Goal: Task Accomplishment & Management: Use online tool/utility

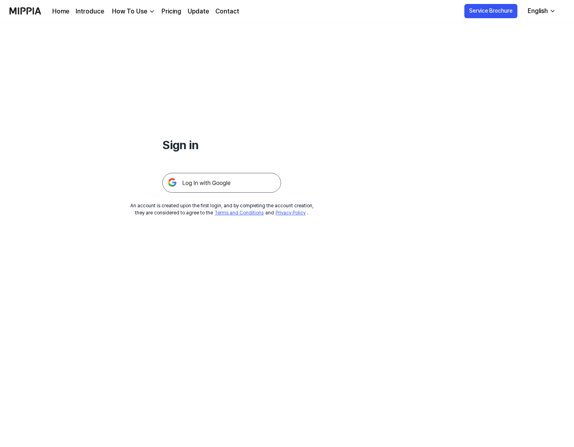
click at [227, 188] on img at bounding box center [221, 183] width 119 height 20
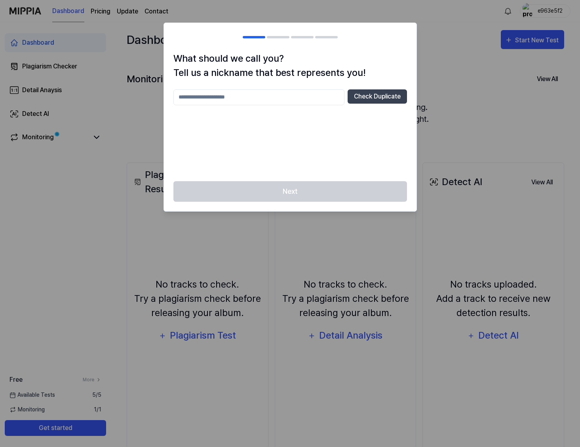
click at [241, 100] on input "text" at bounding box center [258, 97] width 171 height 16
click at [327, 188] on div "Next" at bounding box center [290, 196] width 252 height 30
click at [247, 103] on input "***" at bounding box center [258, 97] width 171 height 16
click at [365, 95] on button "Check Duplicate" at bounding box center [376, 96] width 59 height 14
click at [251, 96] on input "***" at bounding box center [258, 97] width 171 height 16
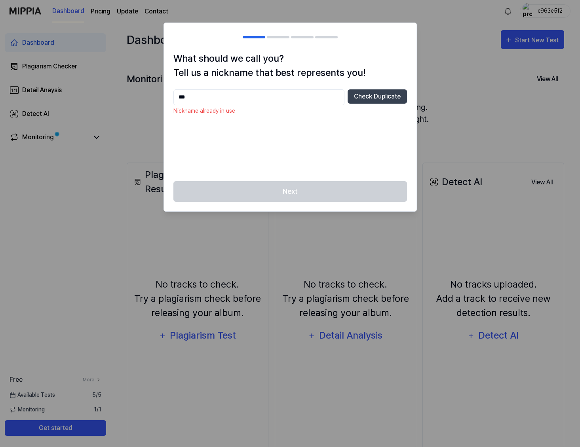
click at [251, 96] on input "***" at bounding box center [258, 97] width 171 height 16
type input "********"
click at [395, 95] on button "Check Duplicate" at bounding box center [376, 96] width 59 height 14
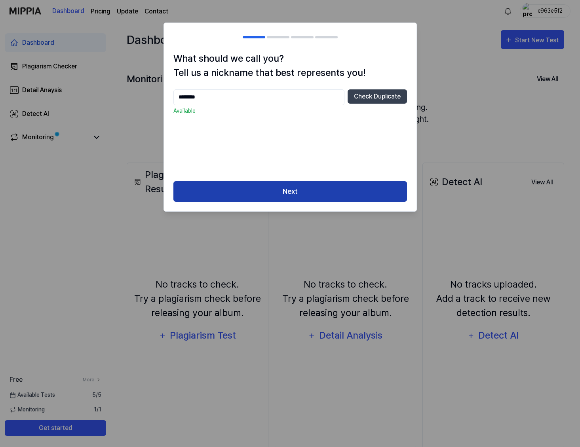
click at [324, 189] on button "Next" at bounding box center [289, 191] width 233 height 21
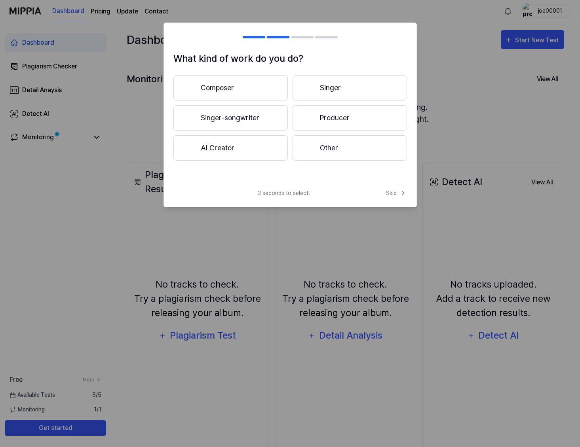
click at [247, 86] on button "Composer" at bounding box center [230, 87] width 114 height 25
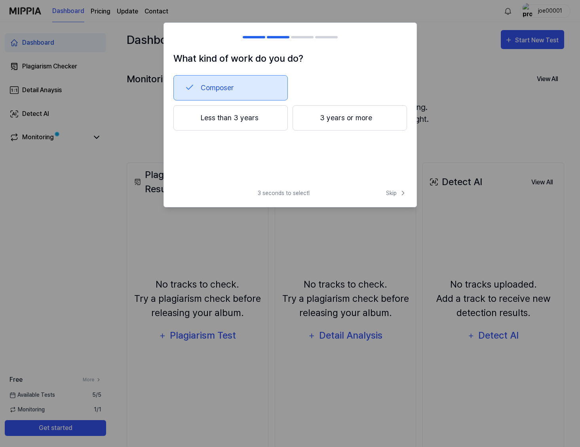
click at [357, 118] on button "3 years or more" at bounding box center [349, 117] width 114 height 25
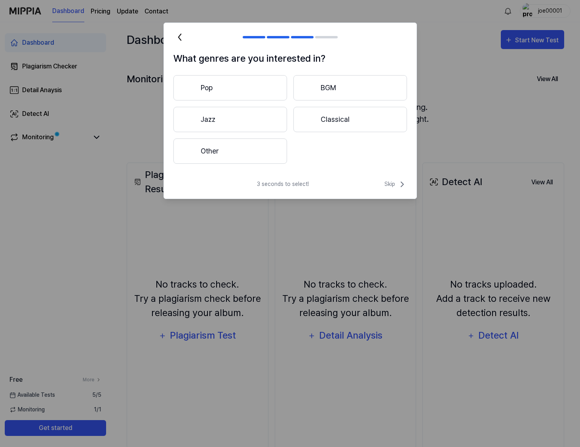
click at [218, 149] on button "Other" at bounding box center [230, 150] width 114 height 25
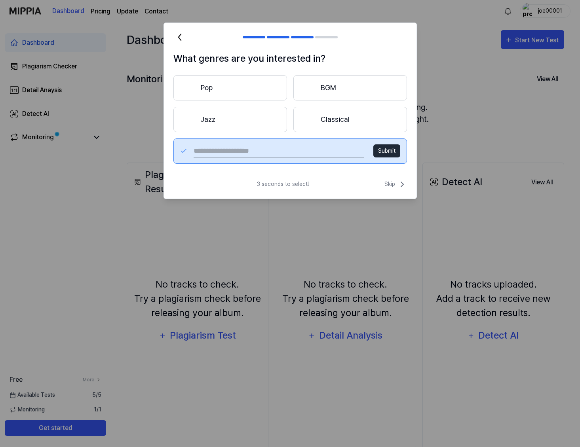
click at [330, 118] on button "Classical" at bounding box center [350, 119] width 114 height 25
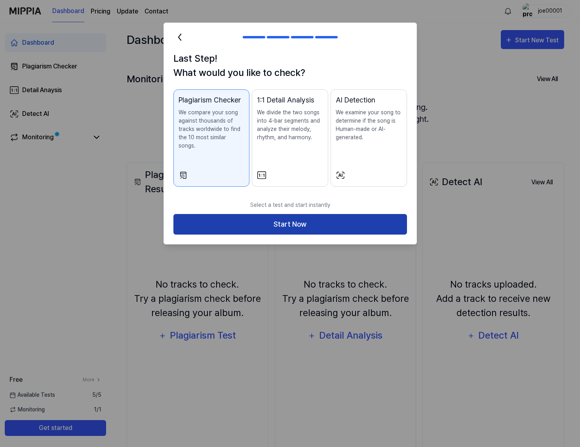
click at [257, 216] on button "Start Now" at bounding box center [289, 224] width 233 height 21
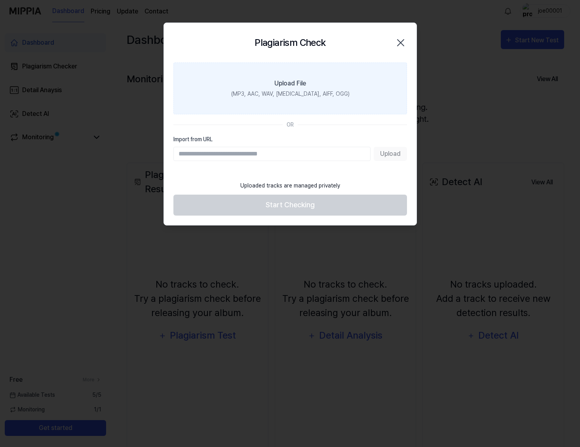
click at [314, 90] on div "(MP3, AAC, WAV, FLAC, AIFF, OGG)" at bounding box center [290, 94] width 118 height 8
click at [0, 0] on input "Upload File (MP3, AAC, WAV, FLAC, AIFF, OGG)" at bounding box center [0, 0] width 0 height 0
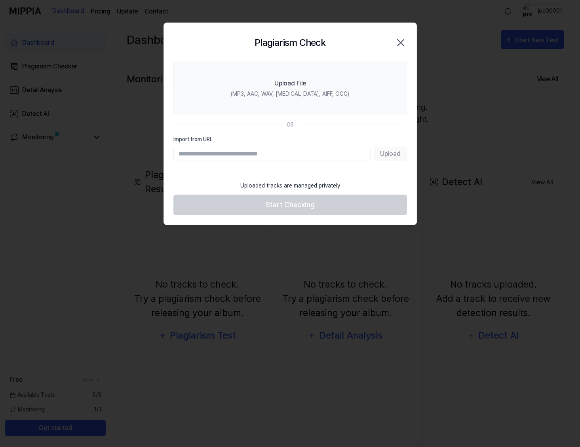
click at [262, 101] on label "Upload File (MP3, AAC, WAV, FLAC, AIFF, OGG)" at bounding box center [289, 89] width 233 height 52
click at [0, 0] on input "Upload File (MP3, AAC, WAV, FLAC, AIFF, OGG)" at bounding box center [0, 0] width 0 height 0
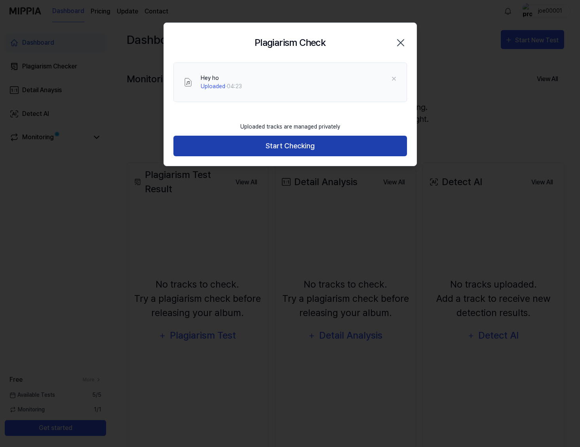
click at [286, 148] on button "Start Checking" at bounding box center [289, 146] width 233 height 21
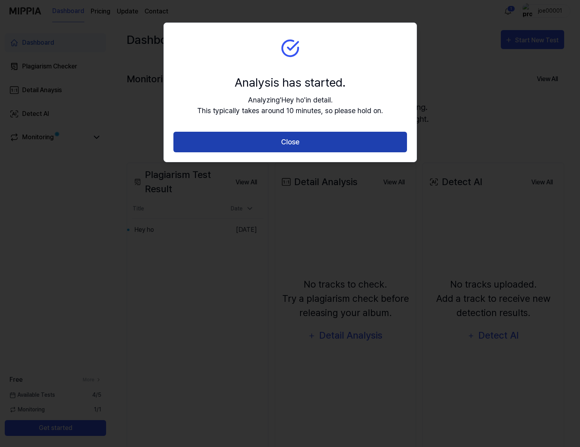
click at [288, 140] on button "Close" at bounding box center [289, 142] width 233 height 21
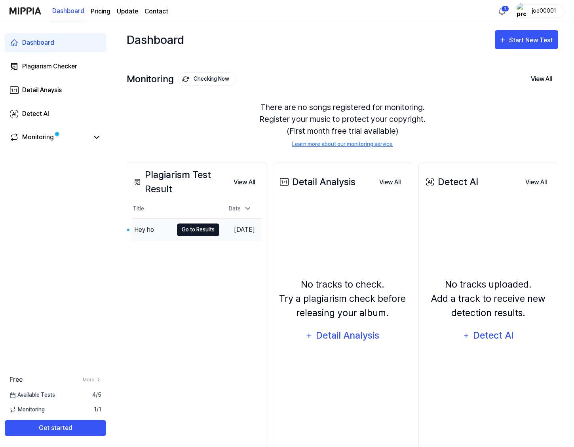
click at [180, 232] on button "Go to Results" at bounding box center [198, 230] width 42 height 13
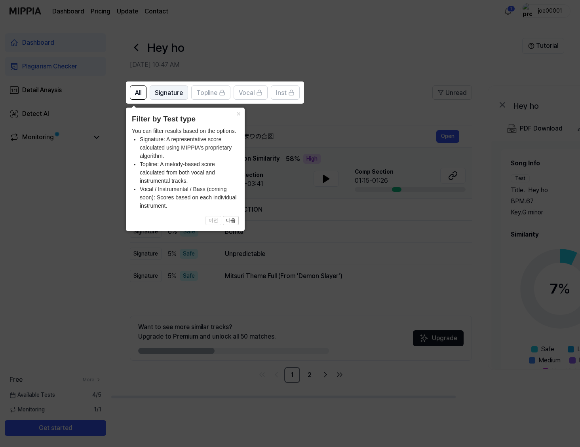
click at [173, 96] on span "Signature" at bounding box center [169, 92] width 28 height 9
click at [141, 90] on span "All" at bounding box center [138, 92] width 6 height 9
click at [233, 222] on button "다음" at bounding box center [231, 220] width 16 height 9
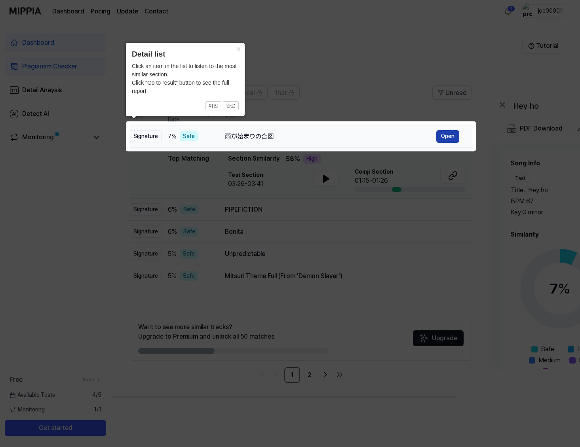
click at [451, 135] on button "Open" at bounding box center [447, 136] width 23 height 13
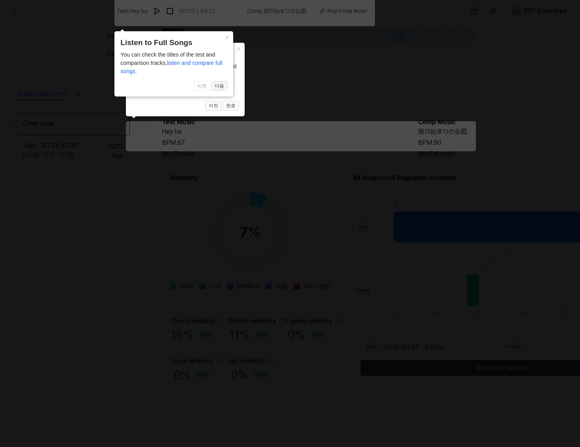
click at [223, 85] on button "다음" at bounding box center [219, 86] width 16 height 9
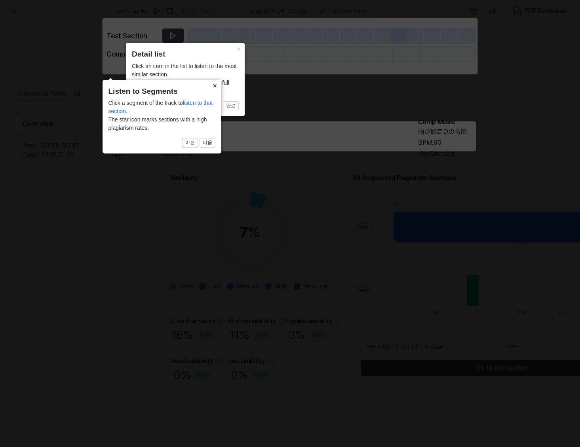
click at [213, 86] on button "×" at bounding box center [215, 85] width 13 height 11
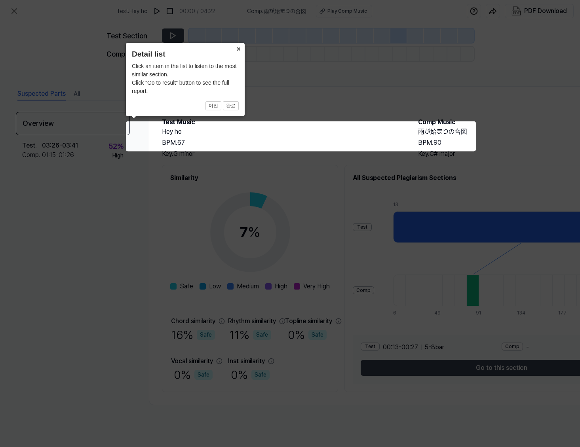
click at [237, 48] on button "×" at bounding box center [238, 48] width 13 height 11
click at [276, 130] on icon at bounding box center [290, 223] width 580 height 447
click at [234, 109] on button "완료" at bounding box center [231, 105] width 16 height 9
click at [240, 47] on button "×" at bounding box center [238, 48] width 13 height 11
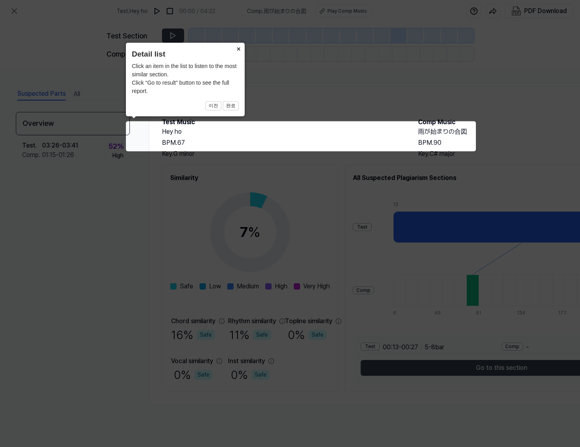
click at [239, 49] on button "×" at bounding box center [238, 48] width 13 height 11
click at [236, 49] on button "×" at bounding box center [238, 48] width 13 height 11
click at [238, 49] on button "×" at bounding box center [238, 48] width 13 height 11
click at [406, 72] on icon at bounding box center [290, 223] width 580 height 447
click at [310, 246] on icon at bounding box center [290, 223] width 580 height 447
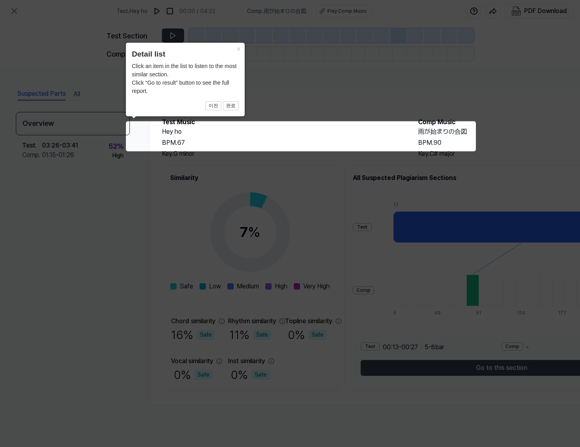
click at [51, 216] on icon at bounding box center [290, 223] width 580 height 447
click at [52, 158] on icon at bounding box center [290, 223] width 580 height 447
click at [212, 105] on button "이전" at bounding box center [213, 105] width 16 height 9
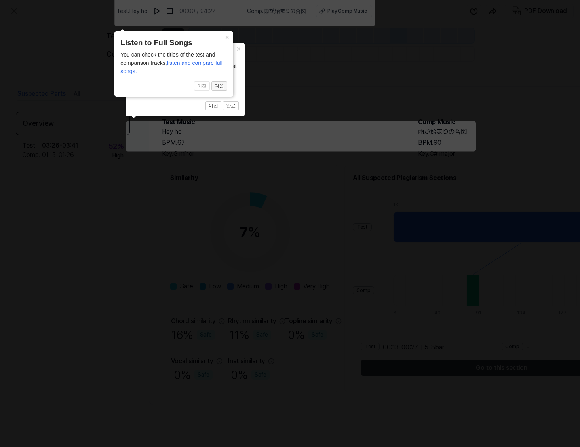
click at [224, 87] on button "다음" at bounding box center [219, 86] width 16 height 9
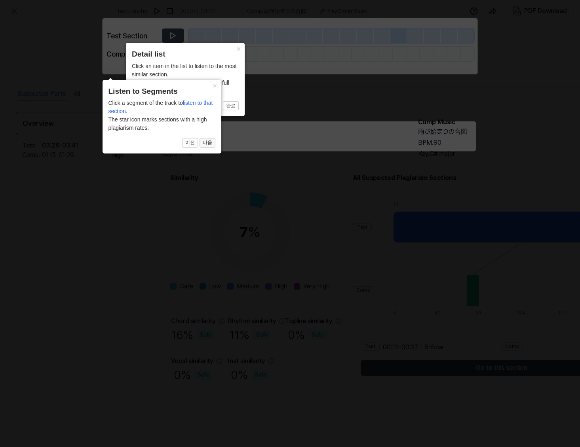
click at [210, 146] on button "다음" at bounding box center [207, 142] width 16 height 9
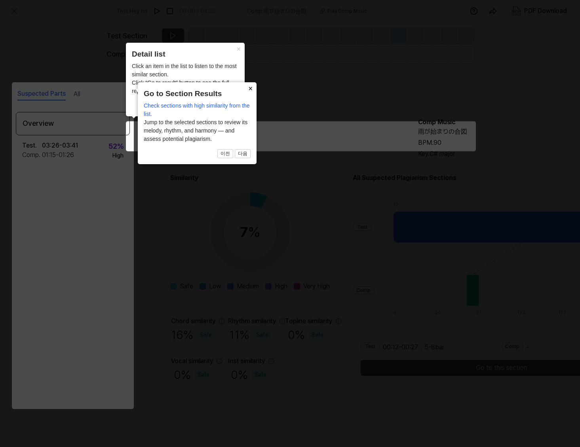
click at [250, 90] on button "×" at bounding box center [250, 87] width 13 height 11
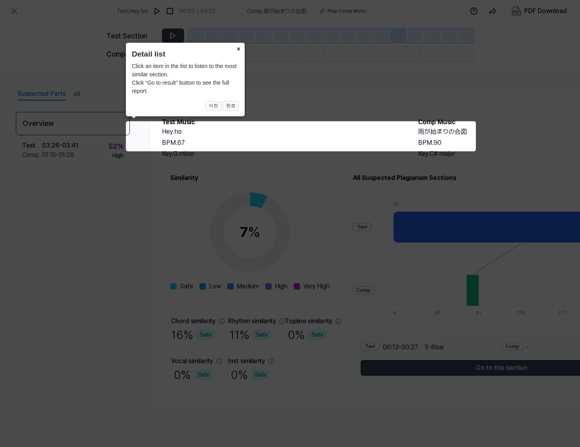
click at [239, 49] on button "×" at bounding box center [238, 48] width 13 height 11
click at [281, 156] on icon at bounding box center [290, 223] width 580 height 447
click at [298, 237] on icon at bounding box center [290, 223] width 580 height 447
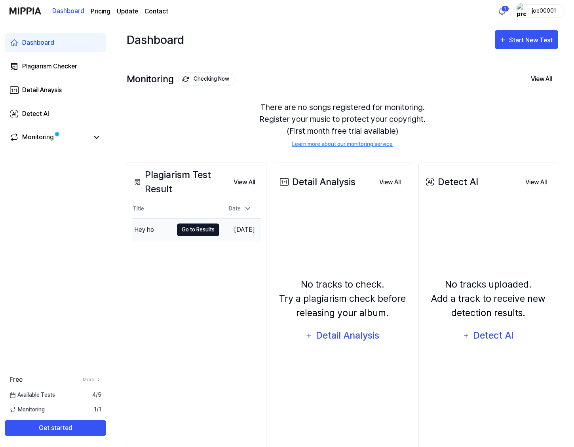
click at [195, 229] on button "Go to Results" at bounding box center [198, 230] width 42 height 13
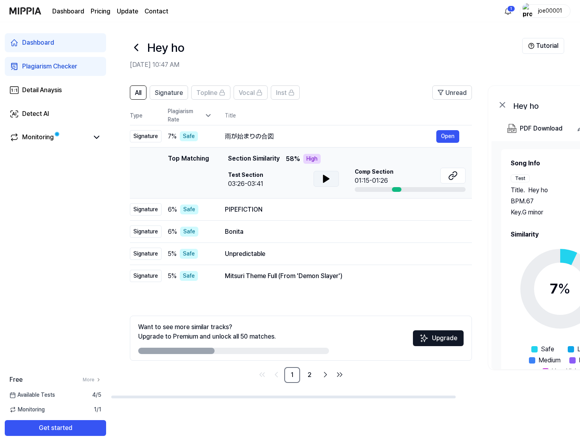
click at [326, 180] on icon at bounding box center [326, 178] width 6 height 7
click at [327, 180] on icon at bounding box center [328, 179] width 2 height 6
click at [447, 231] on button "Open" at bounding box center [447, 232] width 23 height 13
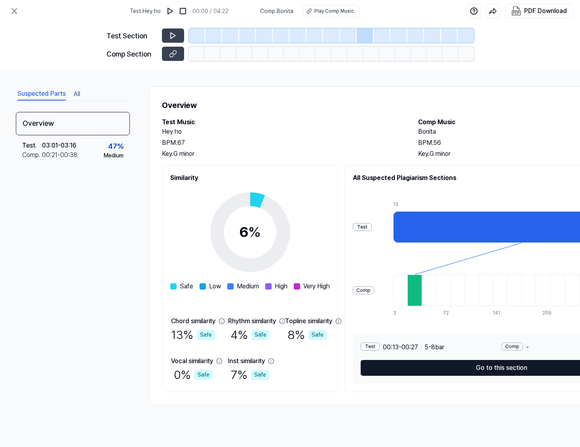
click at [458, 368] on button "Go to this section" at bounding box center [500, 368] width 281 height 16
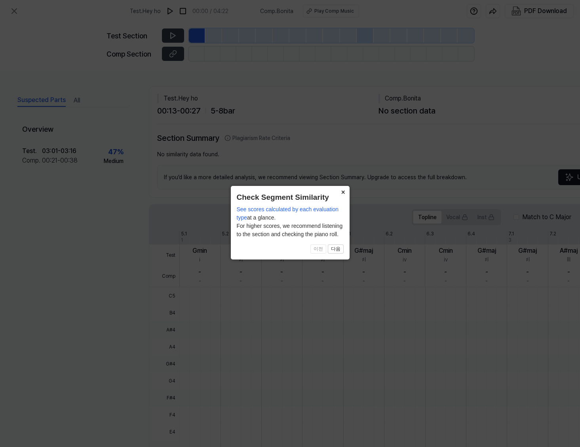
click at [344, 191] on button "×" at bounding box center [343, 191] width 13 height 11
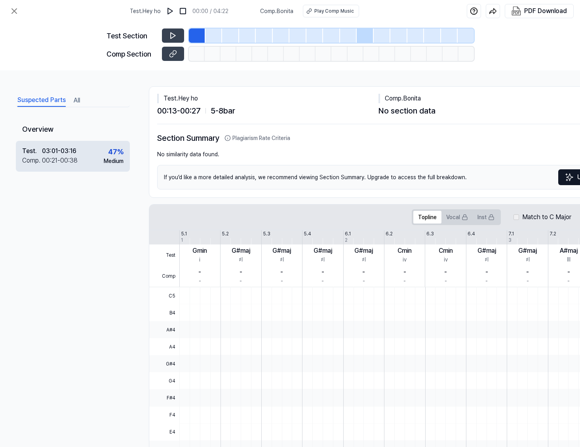
click at [70, 158] on div "00:21 - 00:38" at bounding box center [60, 160] width 36 height 9
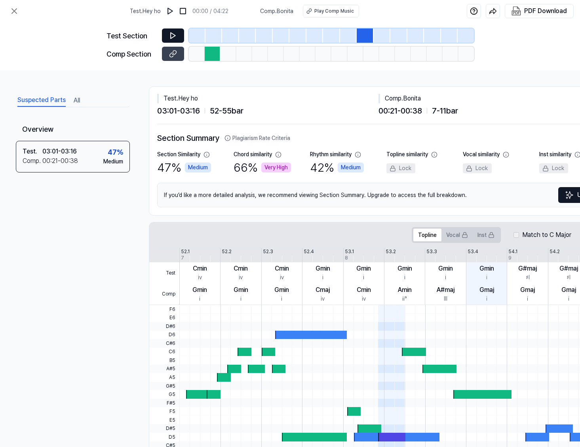
click at [169, 34] on icon at bounding box center [173, 36] width 8 height 8
click at [78, 101] on button "All" at bounding box center [77, 100] width 6 height 13
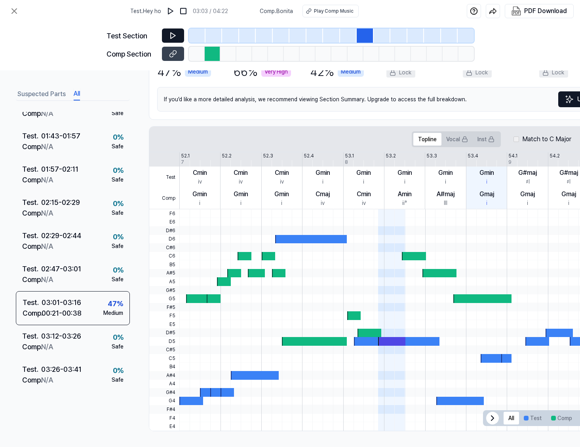
scroll to position [28, 0]
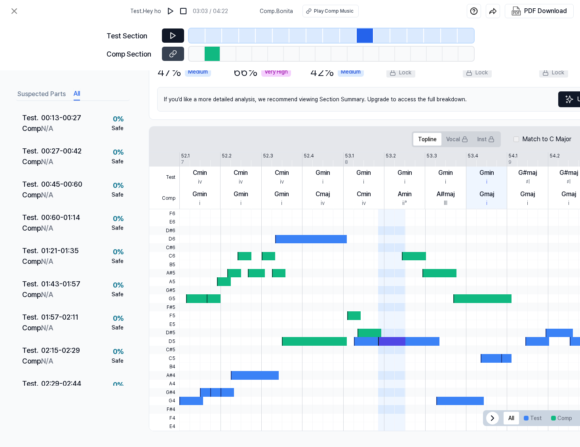
click at [59, 91] on button "Suspected Parts" at bounding box center [41, 94] width 48 height 13
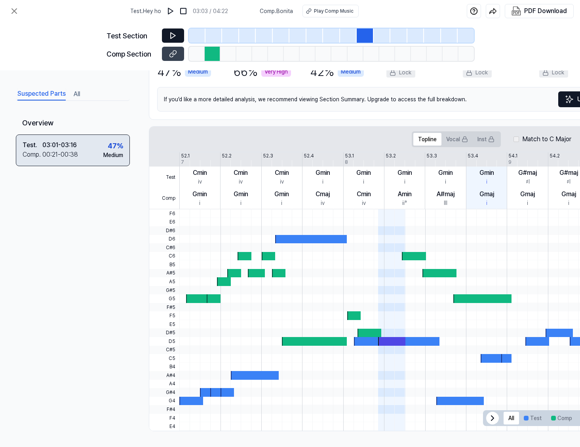
click at [102, 148] on div "Test . 03:01 - 03:16 Comp . 00:21 - 00:38 47 % Medium" at bounding box center [73, 151] width 114 height 32
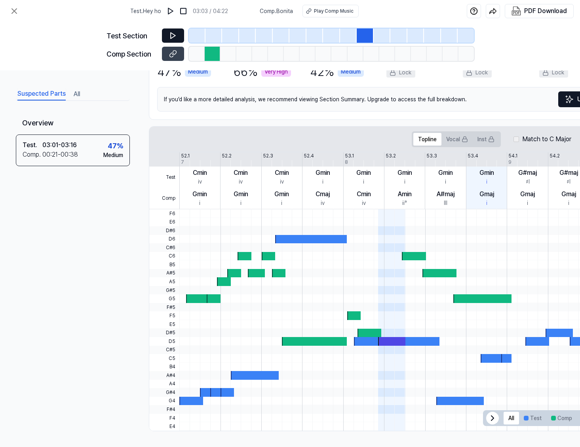
click at [172, 34] on icon at bounding box center [173, 36] width 5 height 6
click at [75, 93] on button "All" at bounding box center [77, 94] width 6 height 13
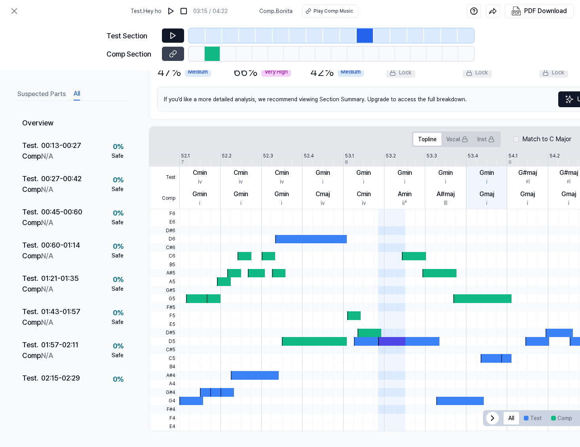
scroll to position [0, 0]
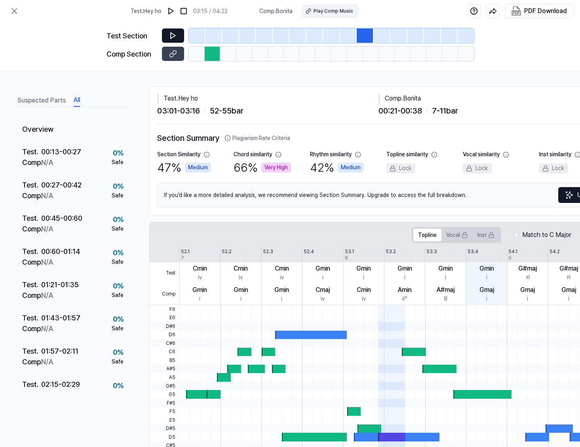
click at [333, 10] on div "Play Comp Music" at bounding box center [333, 11] width 40 height 7
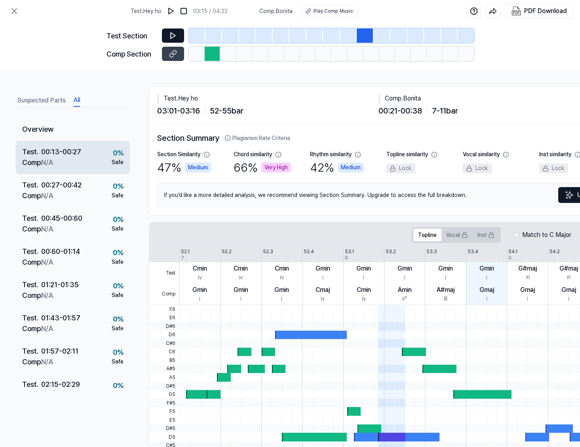
click at [65, 159] on div "Comp . N/A" at bounding box center [51, 162] width 59 height 11
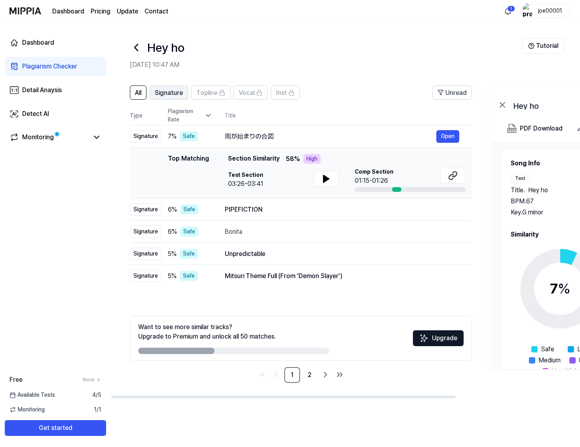
click at [170, 90] on span "Signature" at bounding box center [169, 92] width 28 height 9
click at [141, 93] on span "All" at bounding box center [138, 92] width 6 height 9
click at [33, 143] on div "Monitoring" at bounding box center [55, 137] width 101 height 19
click at [37, 136] on div "Monitoring" at bounding box center [38, 137] width 32 height 9
click at [47, 87] on div "Detail Anaysis" at bounding box center [42, 89] width 40 height 9
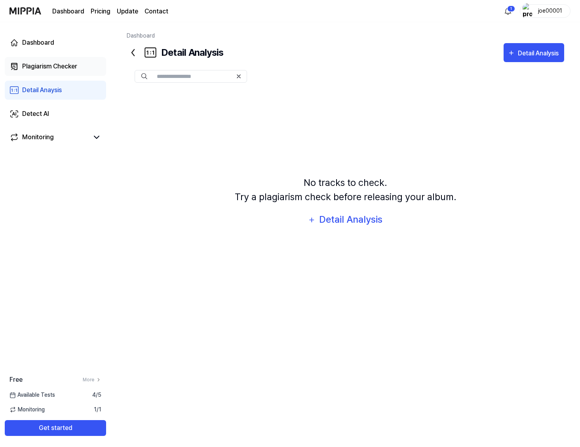
click at [45, 68] on div "Plagiarism Checker" at bounding box center [49, 66] width 55 height 9
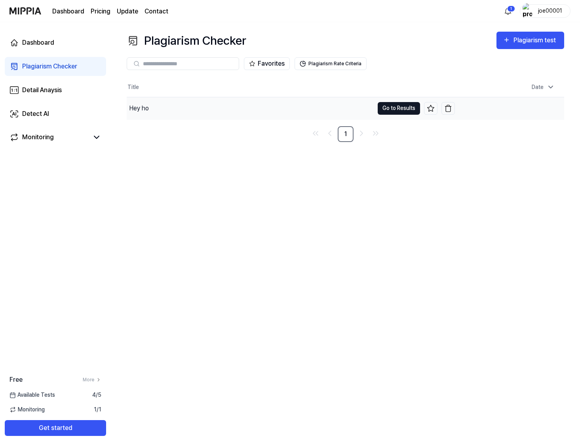
click at [393, 107] on button "Go to Results" at bounding box center [398, 108] width 42 height 13
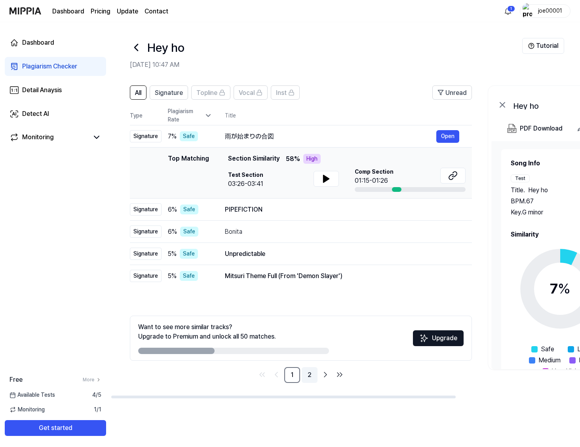
click at [310, 381] on link "2" at bounding box center [310, 375] width 16 height 16
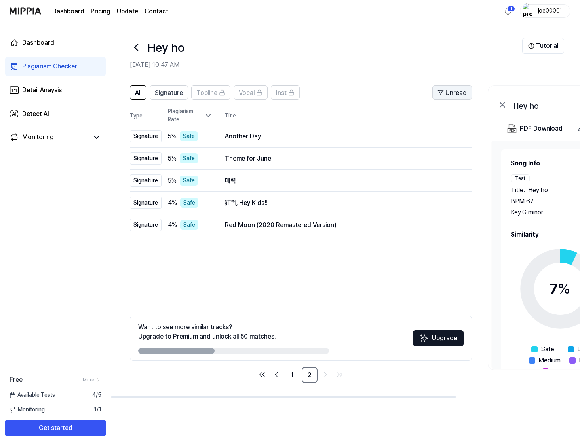
click at [452, 93] on span "Unread" at bounding box center [455, 92] width 21 height 9
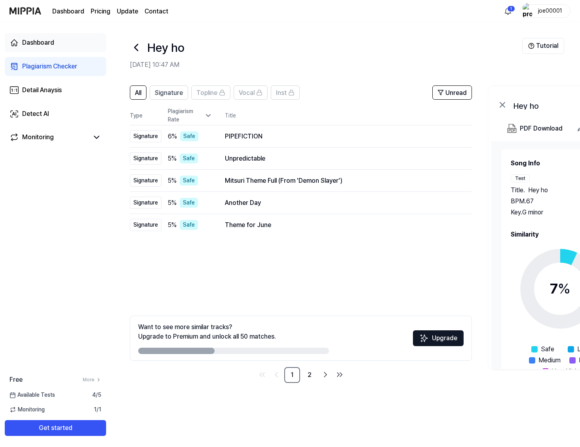
click at [40, 47] on div "Dashboard" at bounding box center [38, 42] width 32 height 9
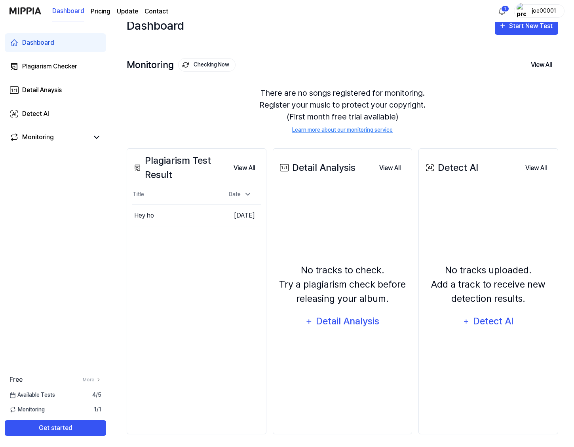
scroll to position [17, 0]
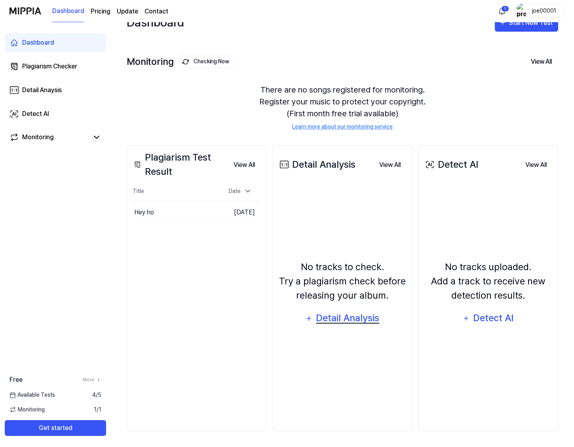
click at [343, 320] on div "Detail Analysis" at bounding box center [347, 318] width 64 height 15
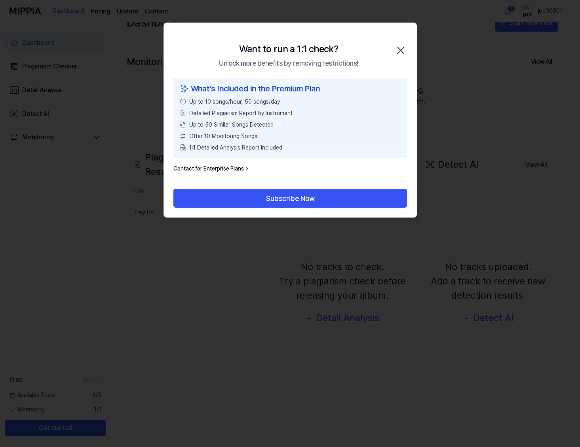
click at [402, 53] on icon "button" at bounding box center [400, 50] width 13 height 13
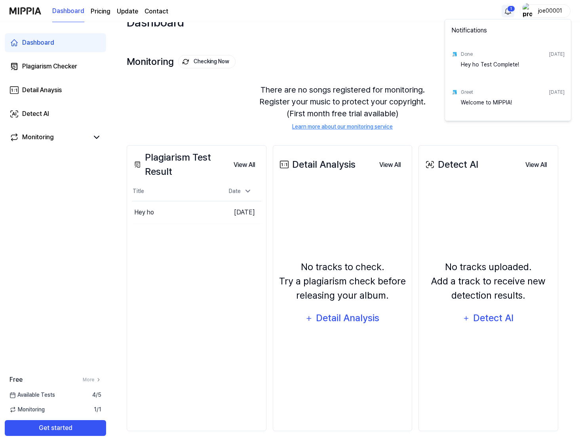
click at [504, 8] on html "Dashboard Pricing Update Contact 1 joe00001 Dashboard Plagiarism Checker Detail…" at bounding box center [290, 206] width 580 height 447
click at [551, 11] on html "Dashboard Pricing Update Contact joe00001 Dashboard Plagiarism Checker Detail A…" at bounding box center [290, 206] width 580 height 447
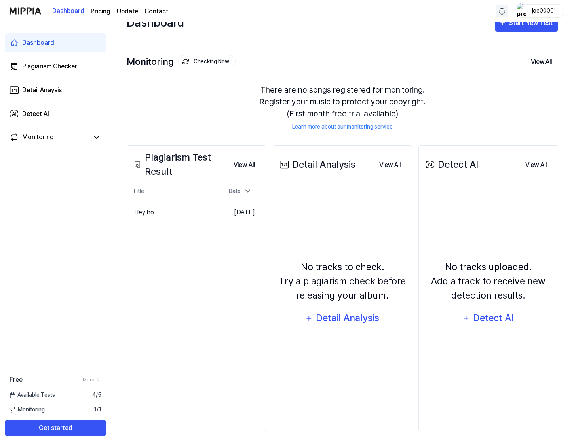
click at [551, 11] on div "joe00001" at bounding box center [543, 10] width 31 height 9
click at [501, 72] on button "Log out" at bounding box center [513, 72] width 91 height 8
